Goal: Transaction & Acquisition: Purchase product/service

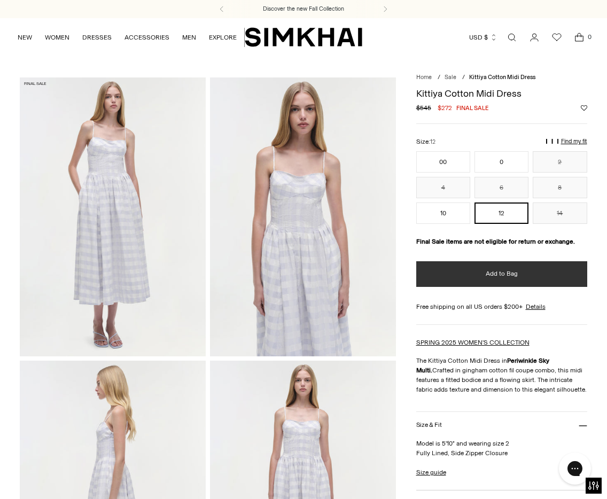
click at [512, 282] on button "Add to Bag" at bounding box center [501, 274] width 171 height 26
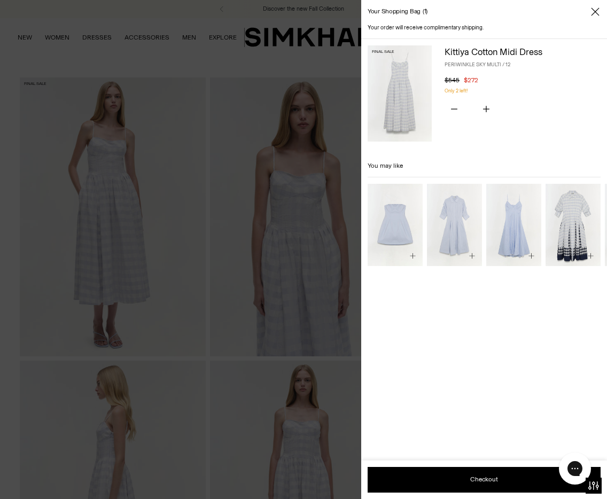
click at [595, 11] on icon "Close" at bounding box center [595, 11] width 9 height 11
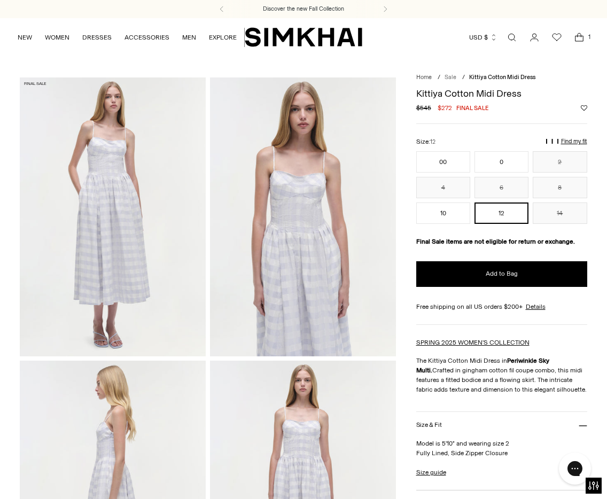
click at [445, 76] on li "Sale /" at bounding box center [454, 77] width 18 height 9
click at [450, 76] on link "Sale" at bounding box center [451, 77] width 12 height 7
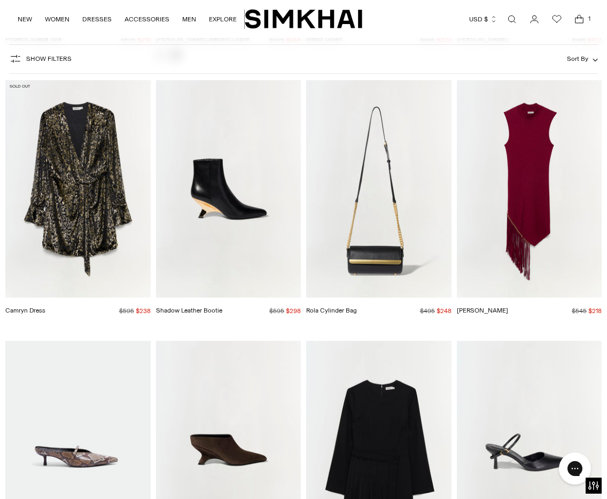
scroll to position [14100, 0]
